Goal: Task Accomplishment & Management: Use online tool/utility

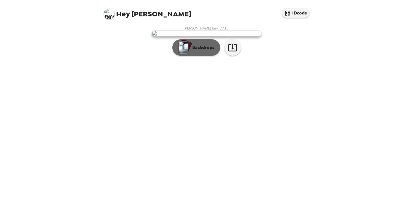
click at [202, 56] on button "Backdrops" at bounding box center [196, 47] width 48 height 16
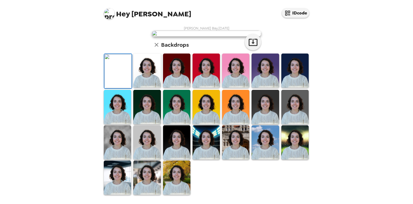
scroll to position [16, 0]
click at [140, 88] on img at bounding box center [146, 71] width 27 height 34
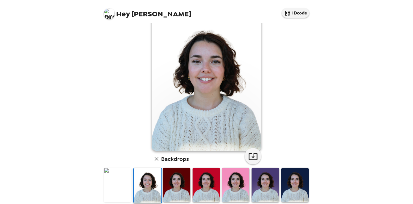
scroll to position [0, 0]
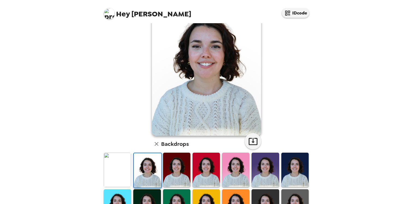
click at [173, 170] on img at bounding box center [176, 170] width 27 height 34
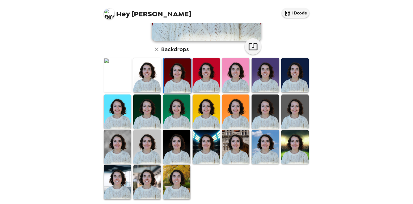
scroll to position [124, 0]
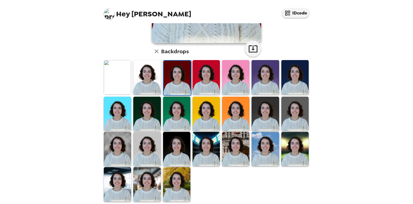
click at [189, 179] on img at bounding box center [176, 184] width 27 height 34
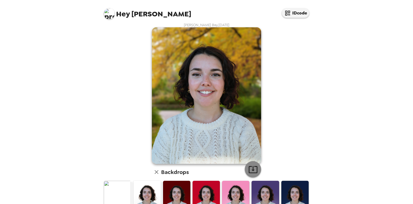
scroll to position [0, 0]
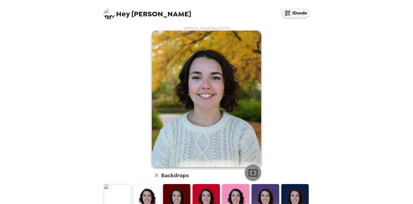
click at [253, 171] on icon "button" at bounding box center [252, 172] width 9 height 7
